Goal: Information Seeking & Learning: Learn about a topic

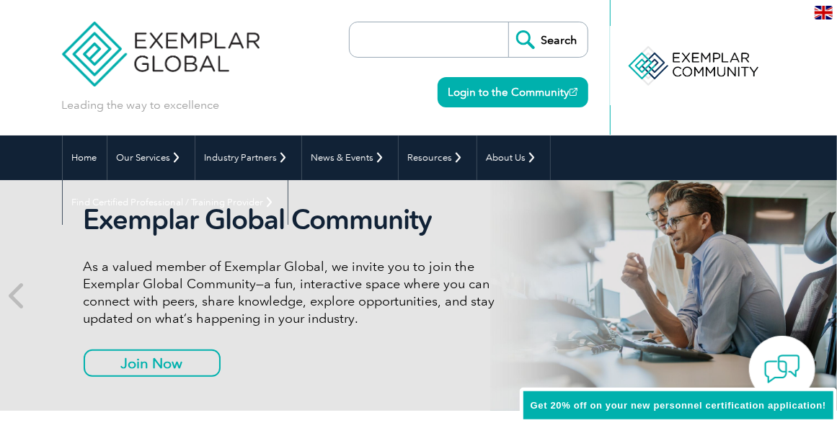
click at [822, 8] on img at bounding box center [824, 13] width 18 height 14
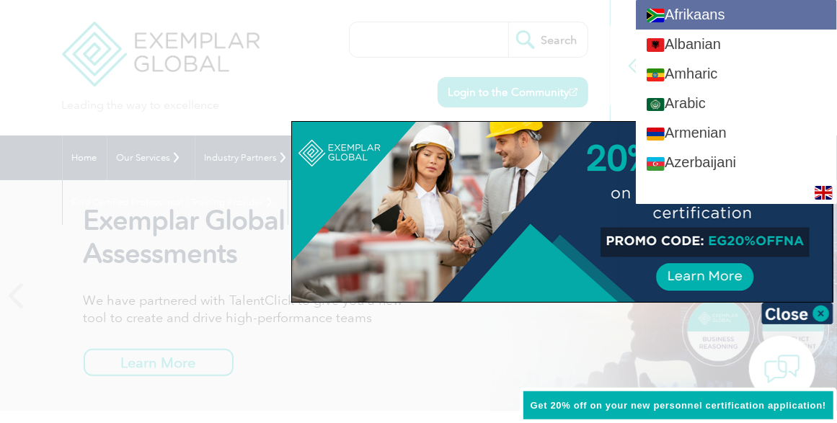
click at [755, 13] on link "Afrikaans" at bounding box center [736, 15] width 201 height 30
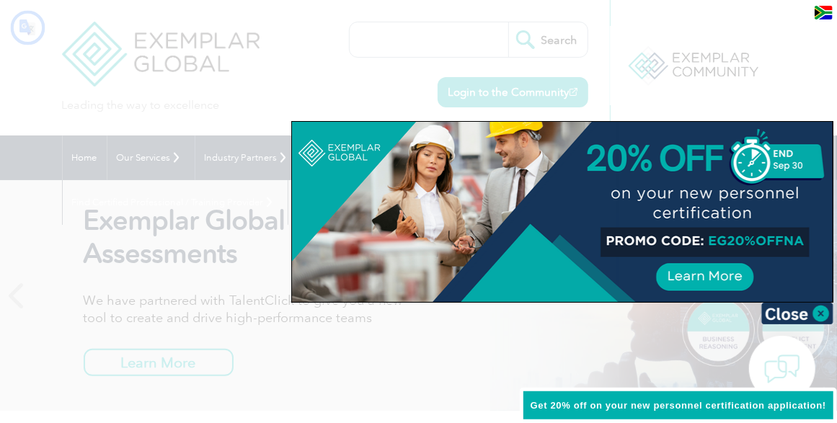
type input "Soek"
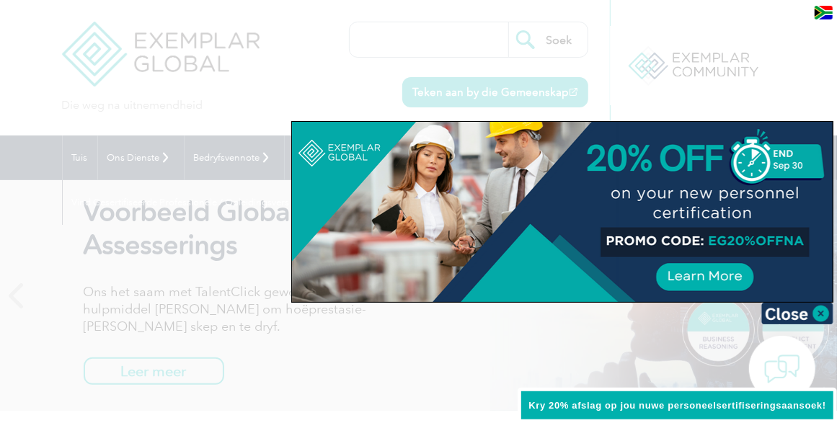
click at [822, 13] on img at bounding box center [824, 13] width 18 height 14
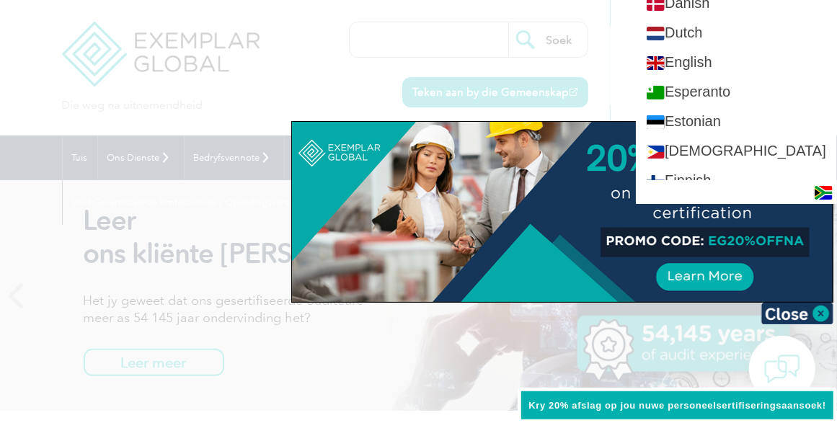
scroll to position [581, 0]
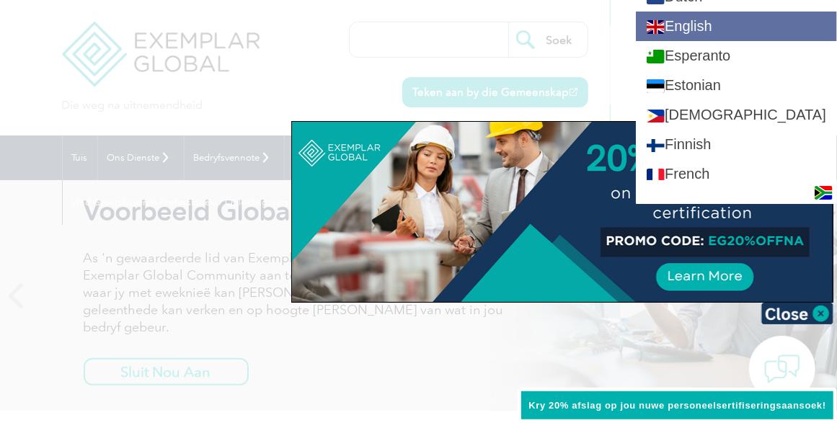
click at [721, 41] on link "English" at bounding box center [736, 27] width 201 height 30
type input "Search"
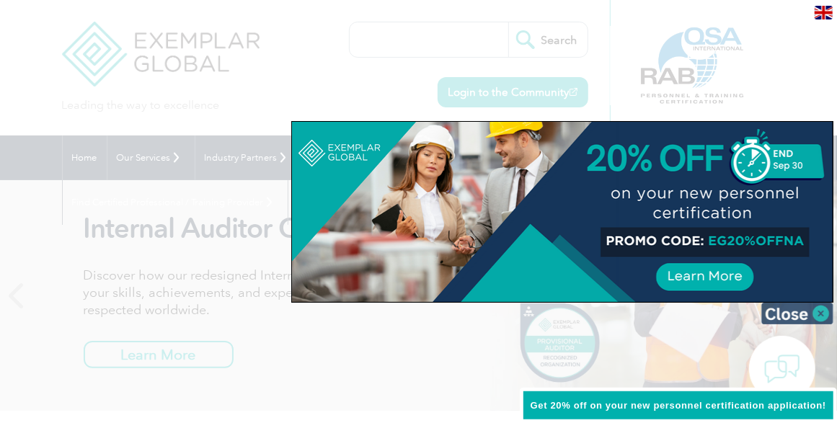
click at [779, 318] on img at bounding box center [797, 314] width 72 height 22
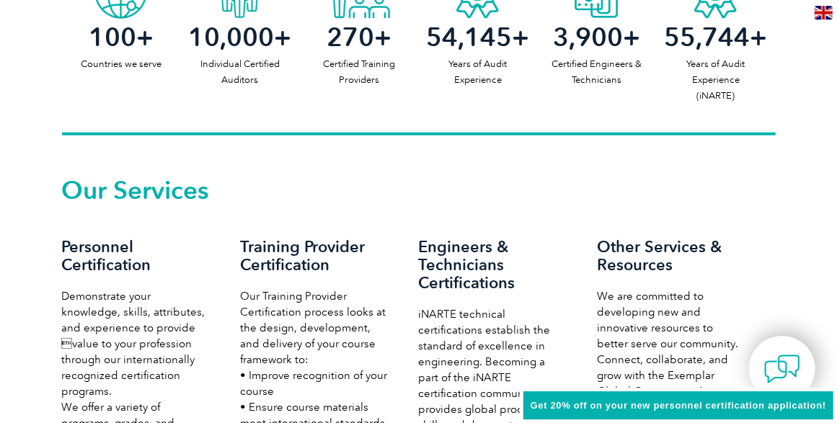
scroll to position [0, 0]
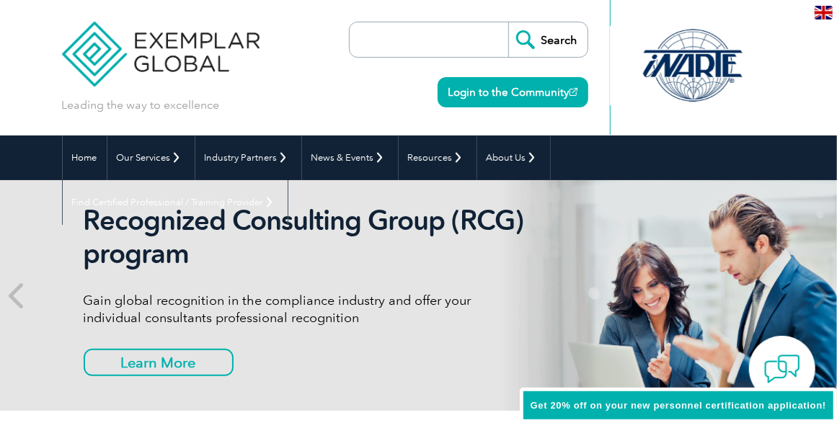
click at [387, 40] on input "search" at bounding box center [432, 39] width 151 height 35
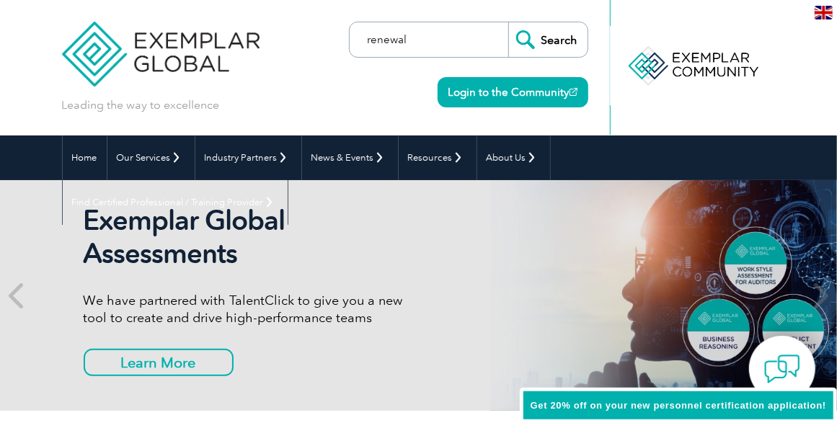
type input "renewal"
click at [508, 22] on input "Search" at bounding box center [547, 39] width 79 height 35
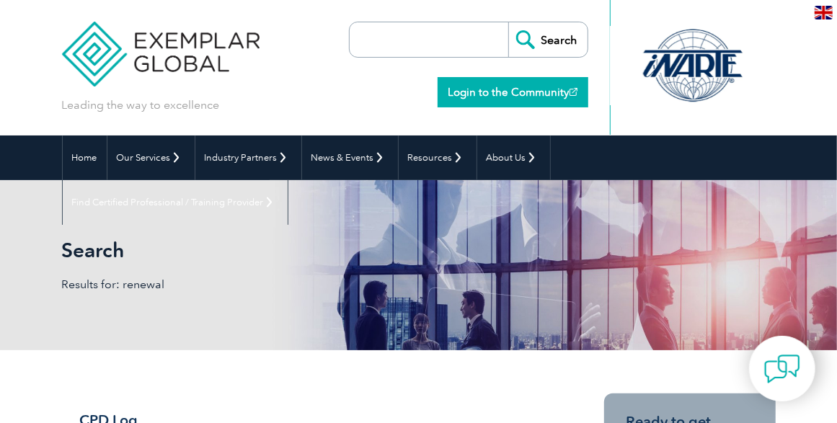
click at [501, 94] on link "Login to the Community" at bounding box center [513, 92] width 151 height 30
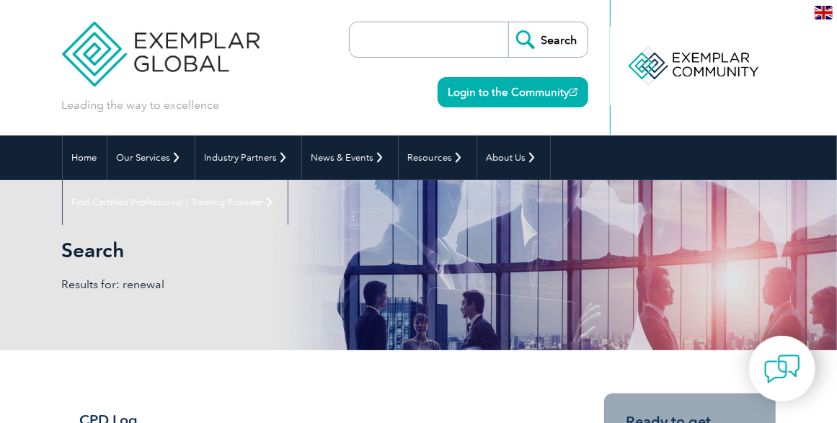
click at [420, 46] on input "search" at bounding box center [432, 39] width 151 height 35
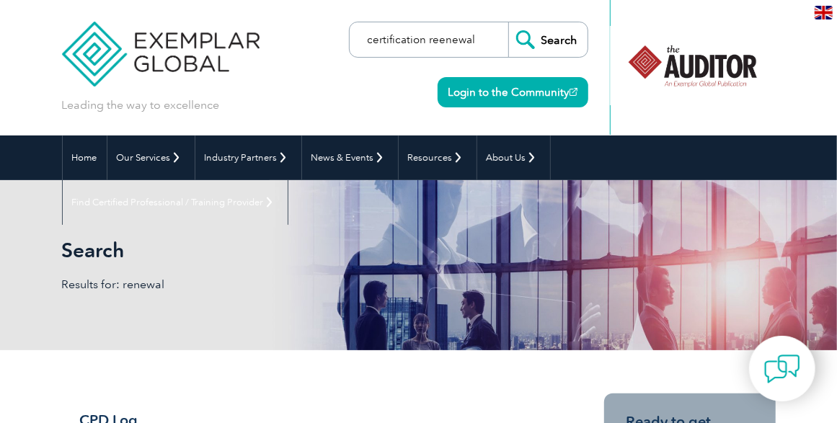
type input "certification reenewal"
click at [508, 22] on input "Search" at bounding box center [547, 39] width 79 height 35
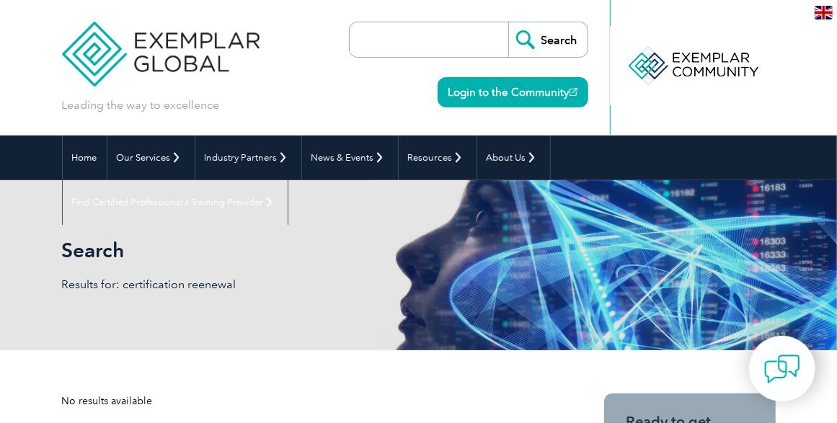
click at [418, 35] on input "search" at bounding box center [432, 39] width 151 height 35
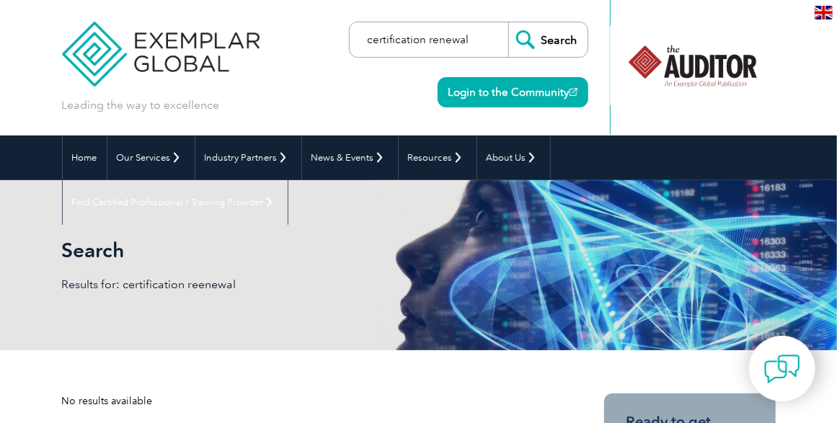
type input "certification renewal"
click at [508, 22] on input "Search" at bounding box center [547, 39] width 79 height 35
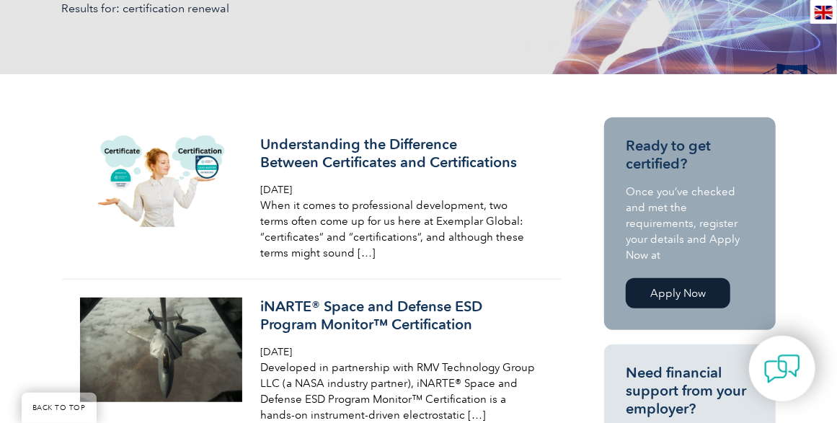
scroll to position [303, 0]
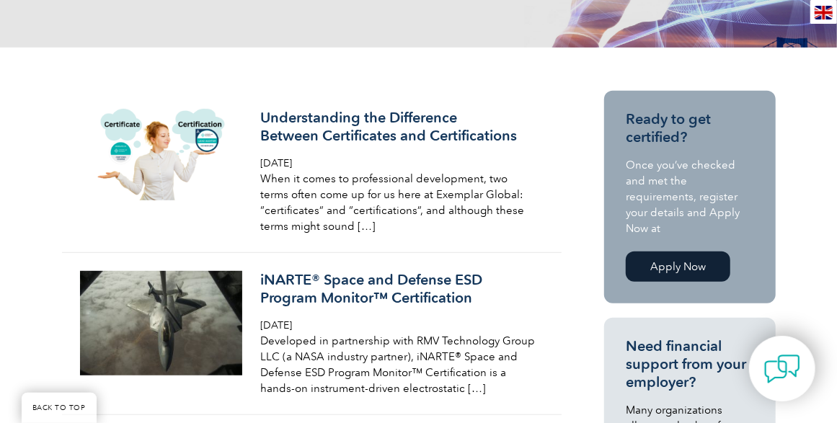
click at [654, 252] on link "Apply Now" at bounding box center [678, 267] width 105 height 30
